Goal: Find contact information: Find contact information

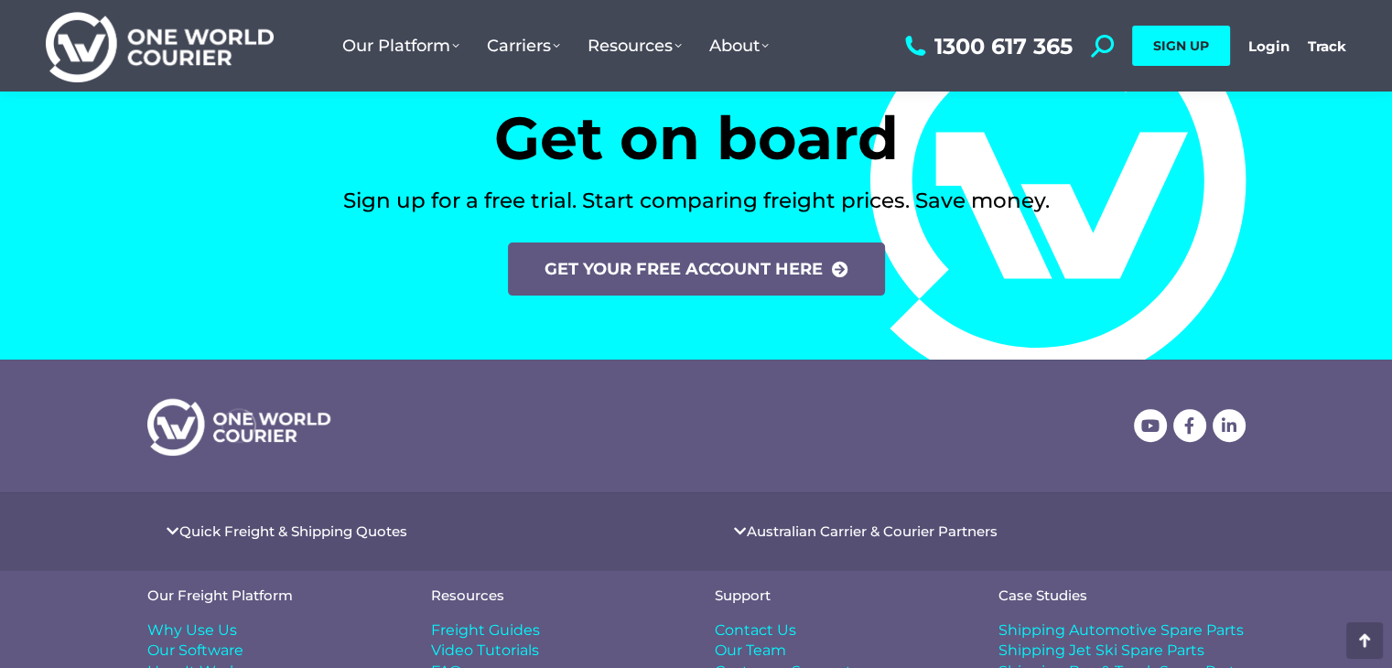
scroll to position [7625, 0]
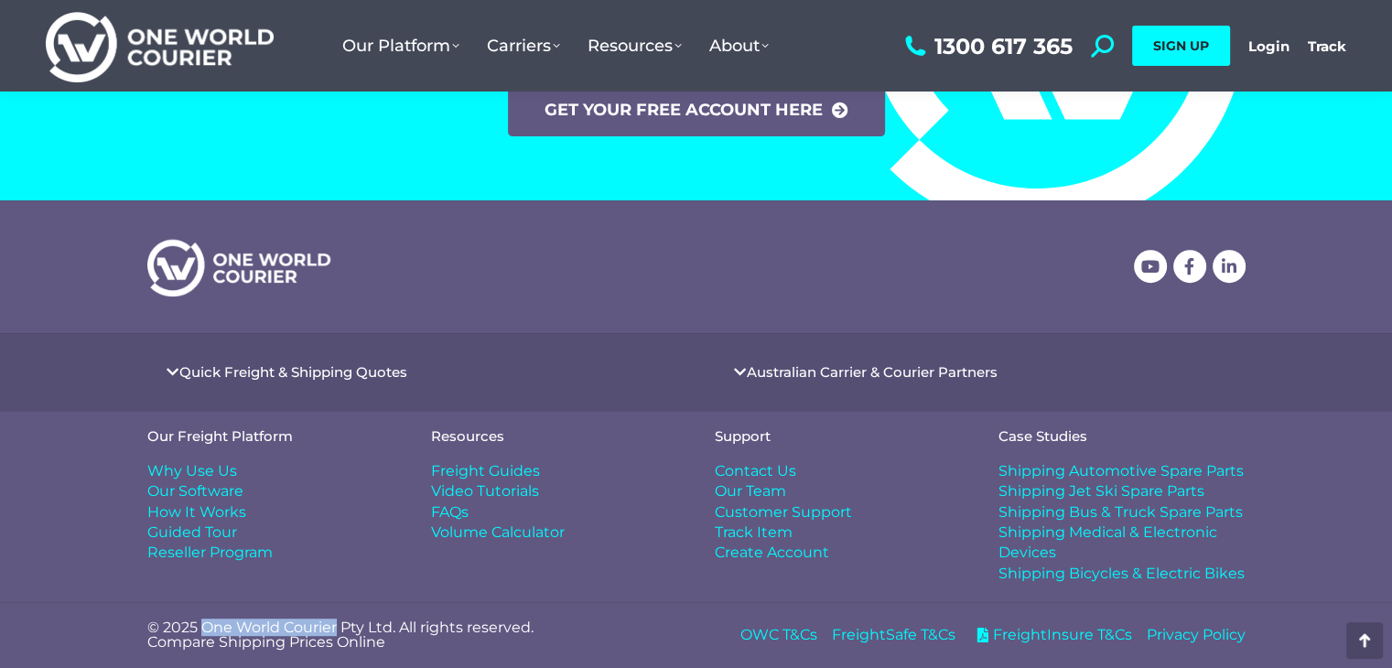
drag, startPoint x: 201, startPoint y: 620, endPoint x: 338, endPoint y: 627, distance: 136.6
click at [338, 627] on p "© 2025 One World Courier Pty Ltd. All rights reserved. Compare Shipping Prices …" at bounding box center [412, 634] width 531 height 29
click at [781, 470] on span "Contact Us" at bounding box center [755, 471] width 81 height 20
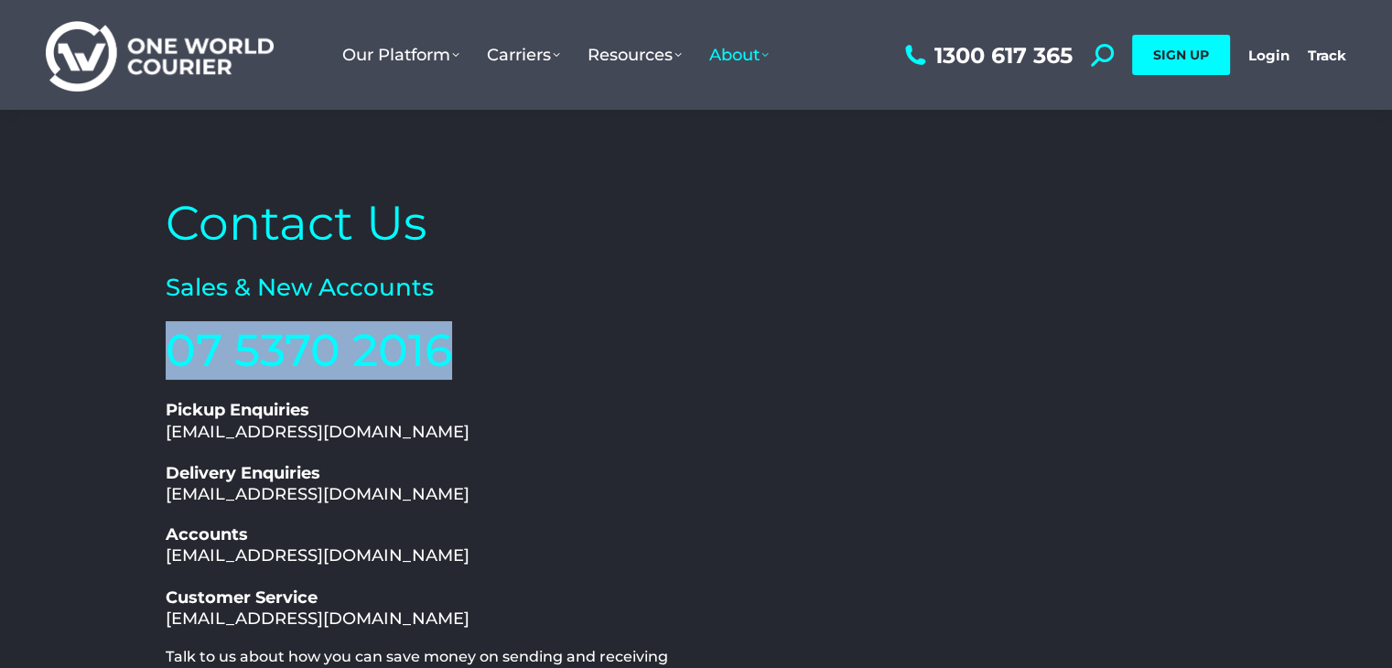
drag, startPoint x: 465, startPoint y: 346, endPoint x: 168, endPoint y: 345, distance: 296.5
click at [168, 345] on h2 "07 5370 2016" at bounding box center [427, 350] width 522 height 59
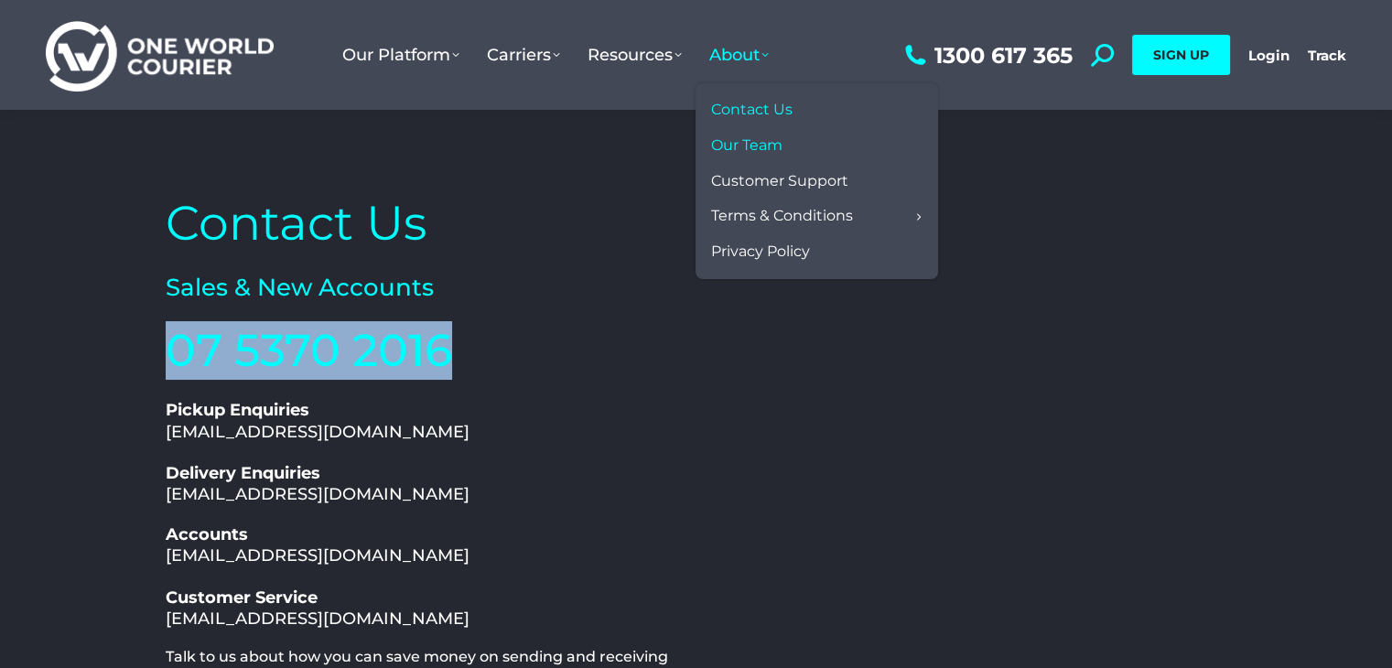
click at [771, 153] on span "Our Team" at bounding box center [746, 145] width 71 height 19
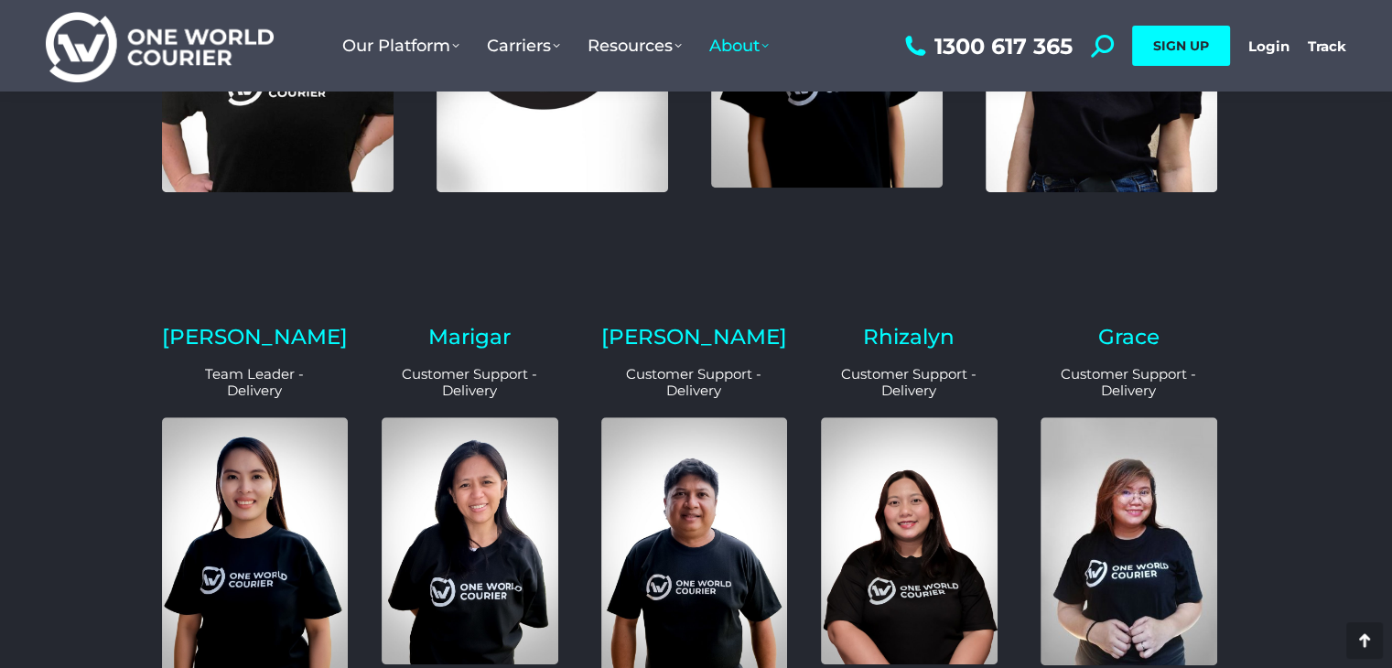
scroll to position [915, 0]
